Goal: Information Seeking & Learning: Learn about a topic

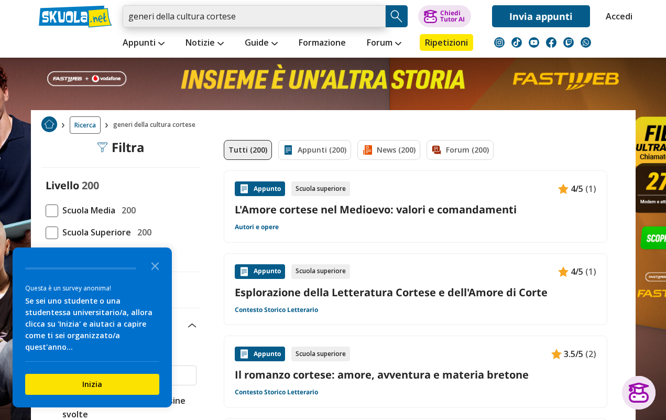
click at [377, 17] on input "generi della cultura cortese" at bounding box center [254, 16] width 263 height 22
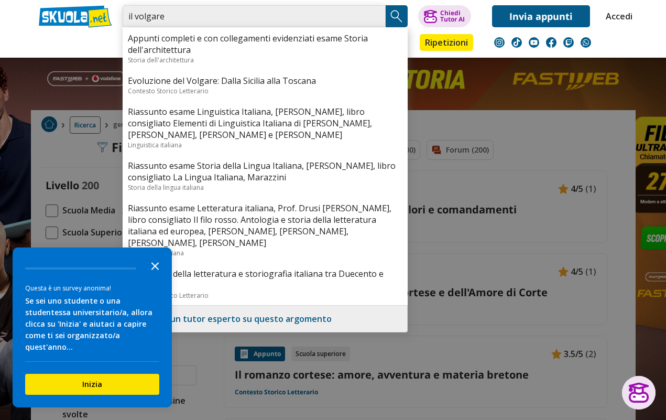
type input "il volgare"
click at [158, 268] on icon "Close the survey" at bounding box center [155, 265] width 21 height 21
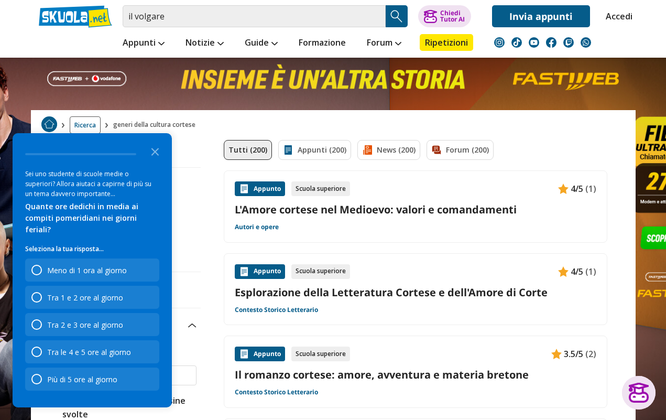
click at [398, 16] on img "Search Button" at bounding box center [397, 16] width 16 height 16
click at [156, 161] on icon "Close the survey" at bounding box center [155, 150] width 21 height 21
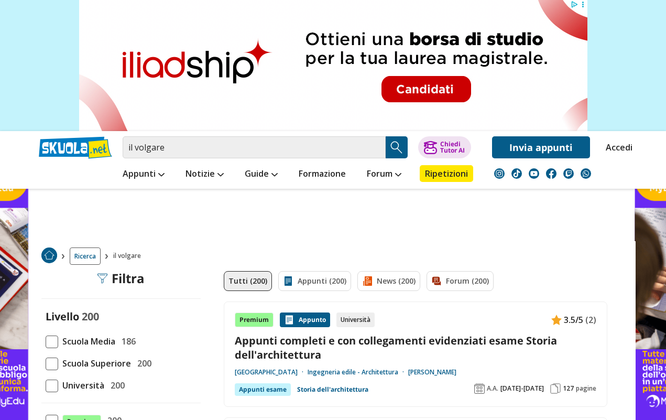
click at [56, 357] on span at bounding box center [52, 363] width 13 height 13
click at [46, 363] on input "Scuola Superiore 200" at bounding box center [46, 363] width 0 height 0
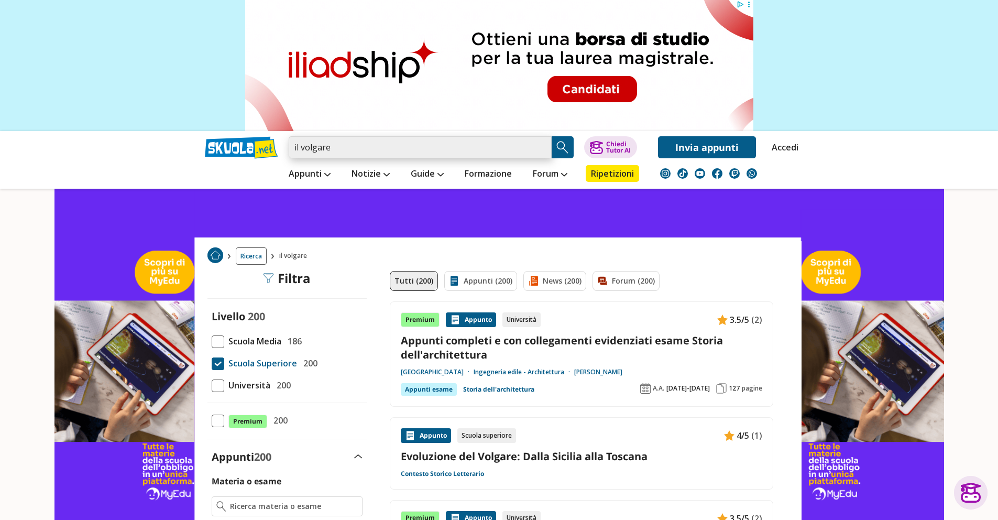
click at [301, 146] on input "il volgare" at bounding box center [420, 147] width 263 height 22
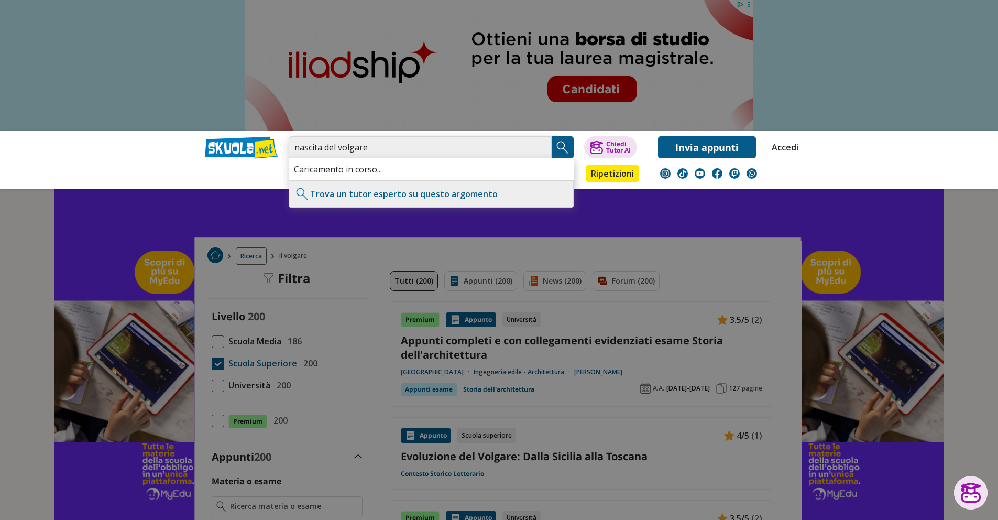
type input "nascita del volgare"
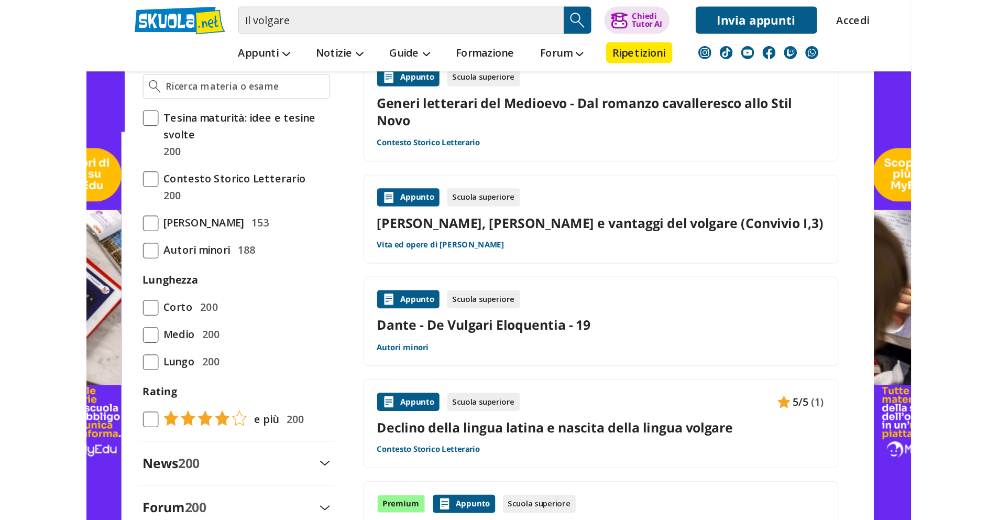
scroll to position [308, 0]
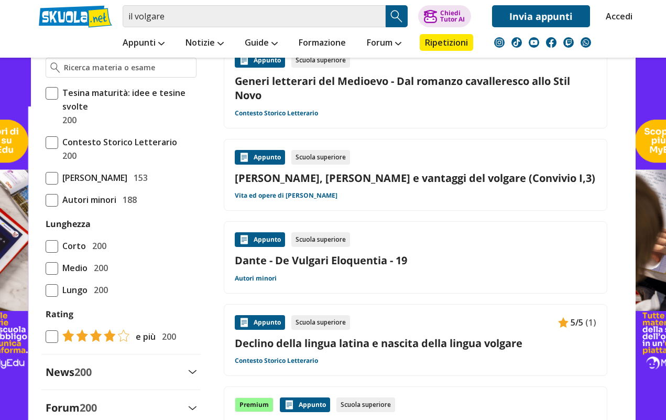
click at [417, 337] on link "Declino della lingua latina e nascita della lingua volgare" at bounding box center [416, 343] width 362 height 14
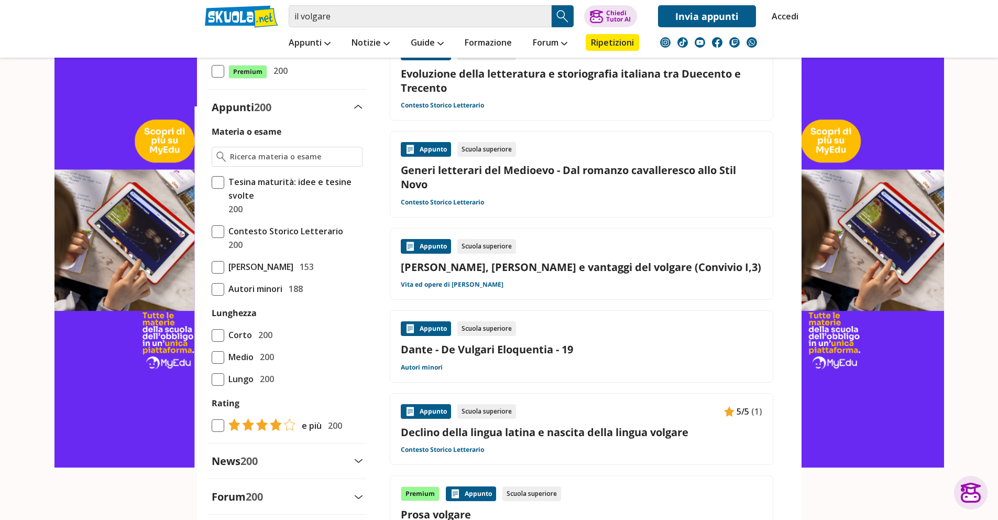
scroll to position [0, 0]
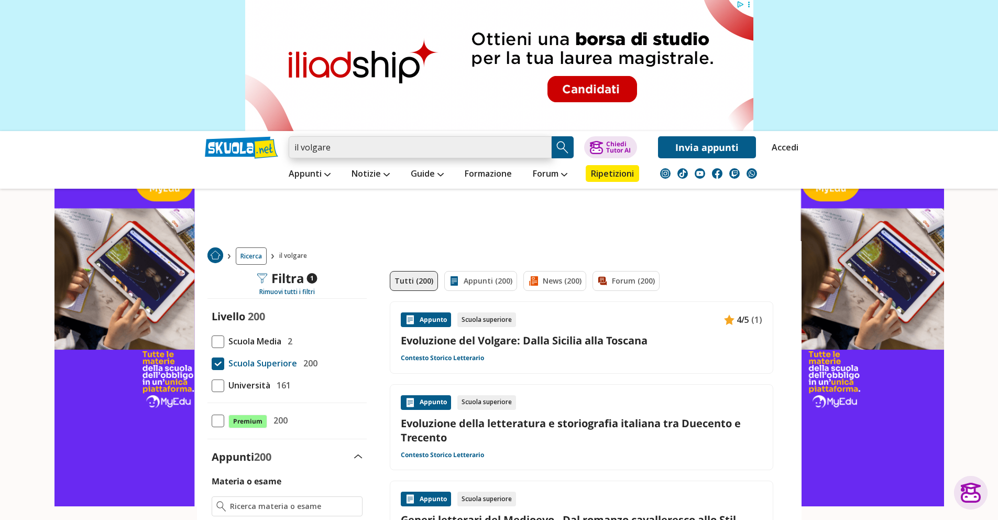
click at [542, 146] on input "il volgare" at bounding box center [420, 147] width 263 height 22
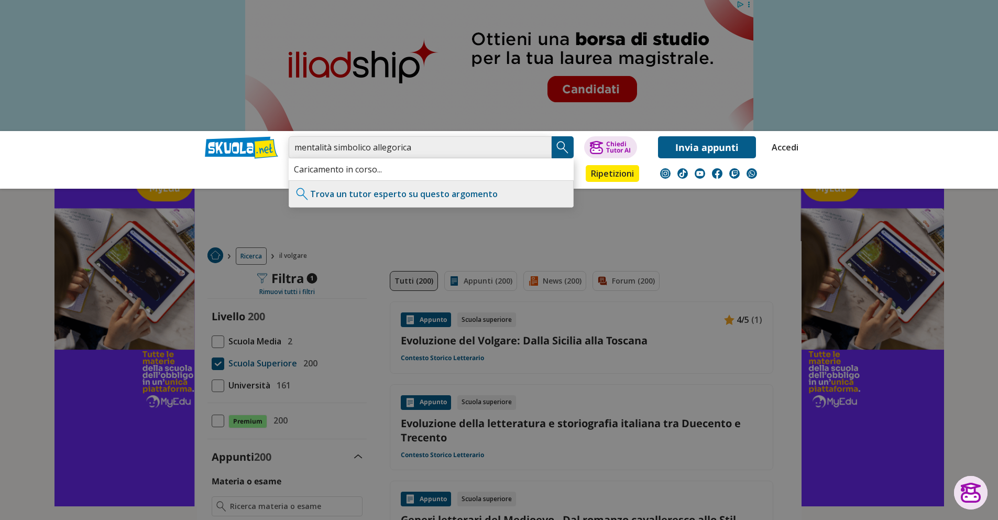
type input "mentalità simbolico allegorica"
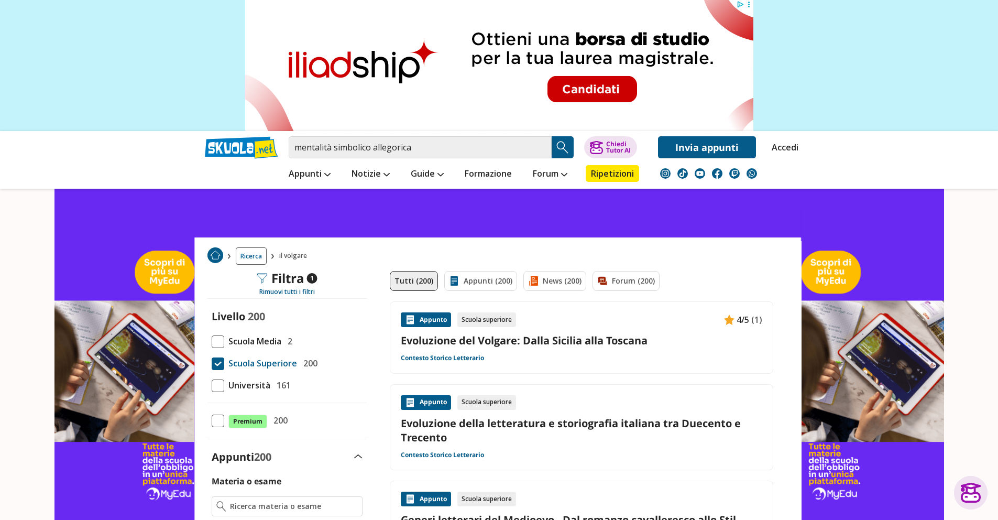
click at [571, 151] on button "Search Button" at bounding box center [563, 147] width 22 height 22
click at [562, 150] on img "Search Button" at bounding box center [563, 147] width 16 height 16
click at [542, 152] on input "mentalità simbolico allegorica" at bounding box center [420, 147] width 263 height 22
click at [540, 142] on input "mentalità simbolico allegorica" at bounding box center [420, 147] width 263 height 22
click at [543, 149] on input "mentalità simbolico allegorica" at bounding box center [420, 147] width 263 height 22
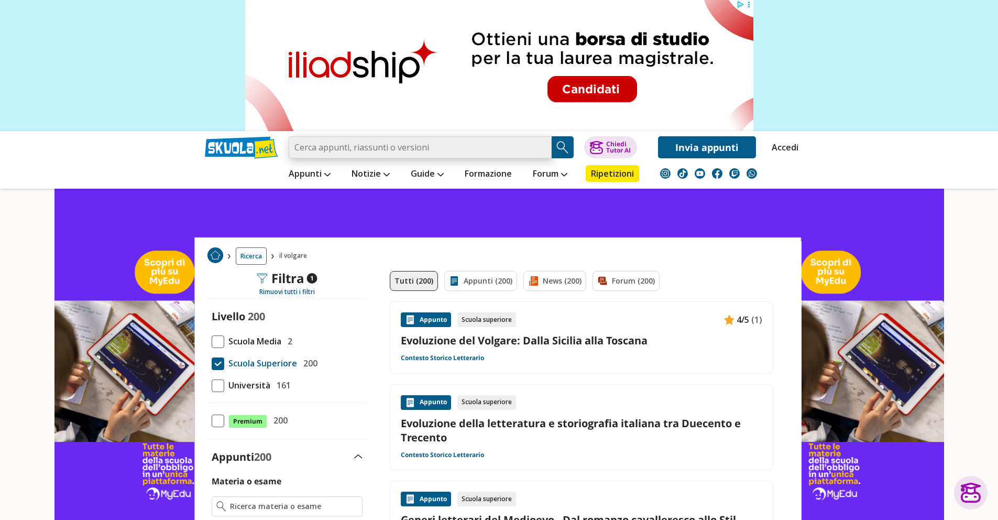
click at [542, 147] on input "search" at bounding box center [420, 147] width 263 height 22
click at [467, 152] on input "search" at bounding box center [420, 147] width 263 height 22
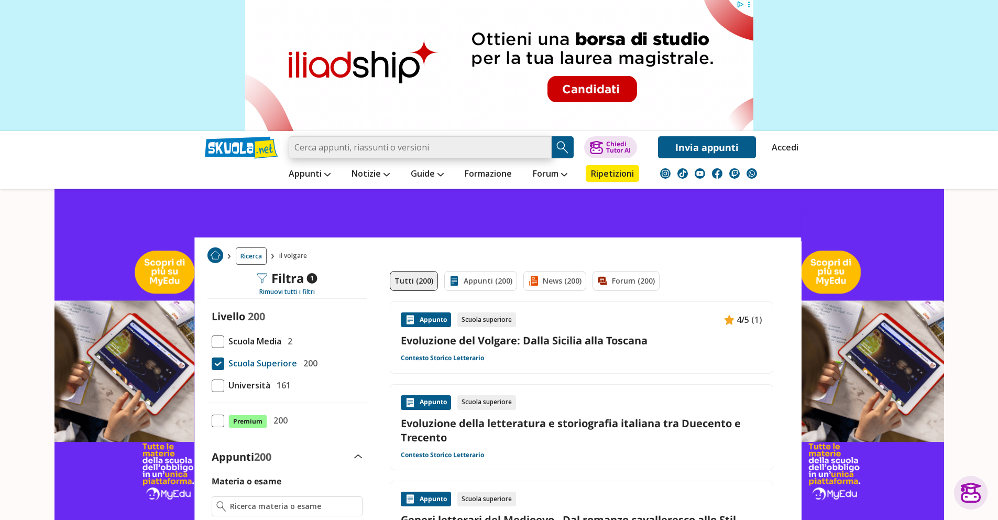
click at [467, 152] on input "search" at bounding box center [420, 147] width 263 height 22
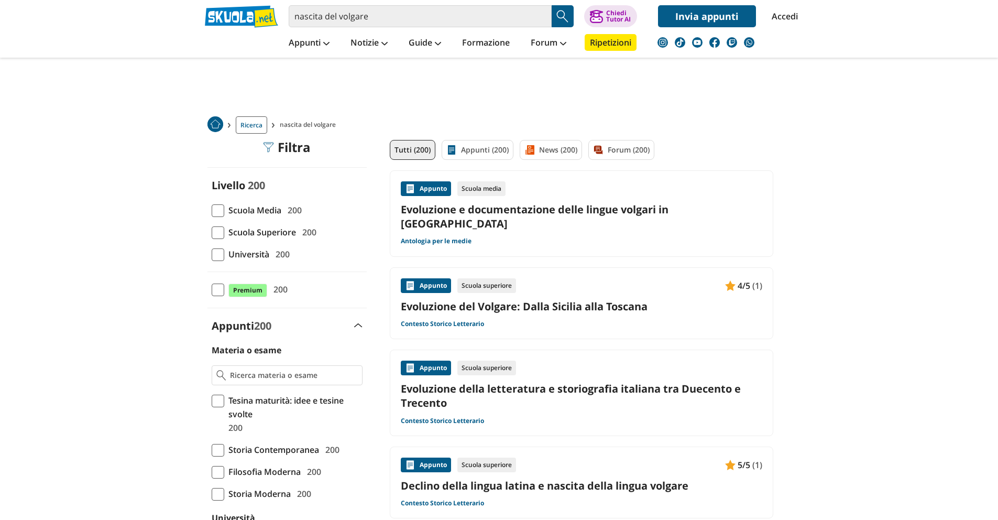
click at [627, 198] on div "Appunto Scuola media Evoluzione e documentazione delle lingue volgari in [GEOGR…" at bounding box center [582, 213] width 362 height 64
